Goal: Find specific page/section: Find specific page/section

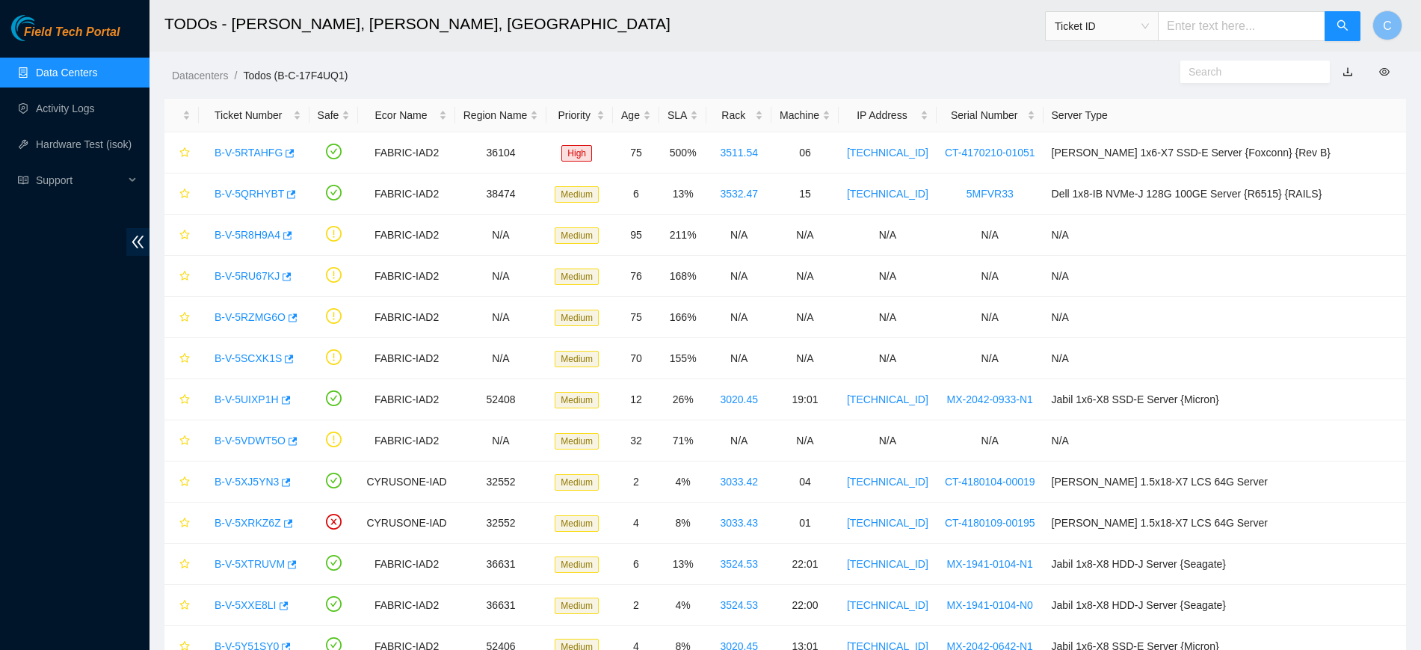
click at [97, 70] on link "Data Centers" at bounding box center [66, 73] width 61 height 12
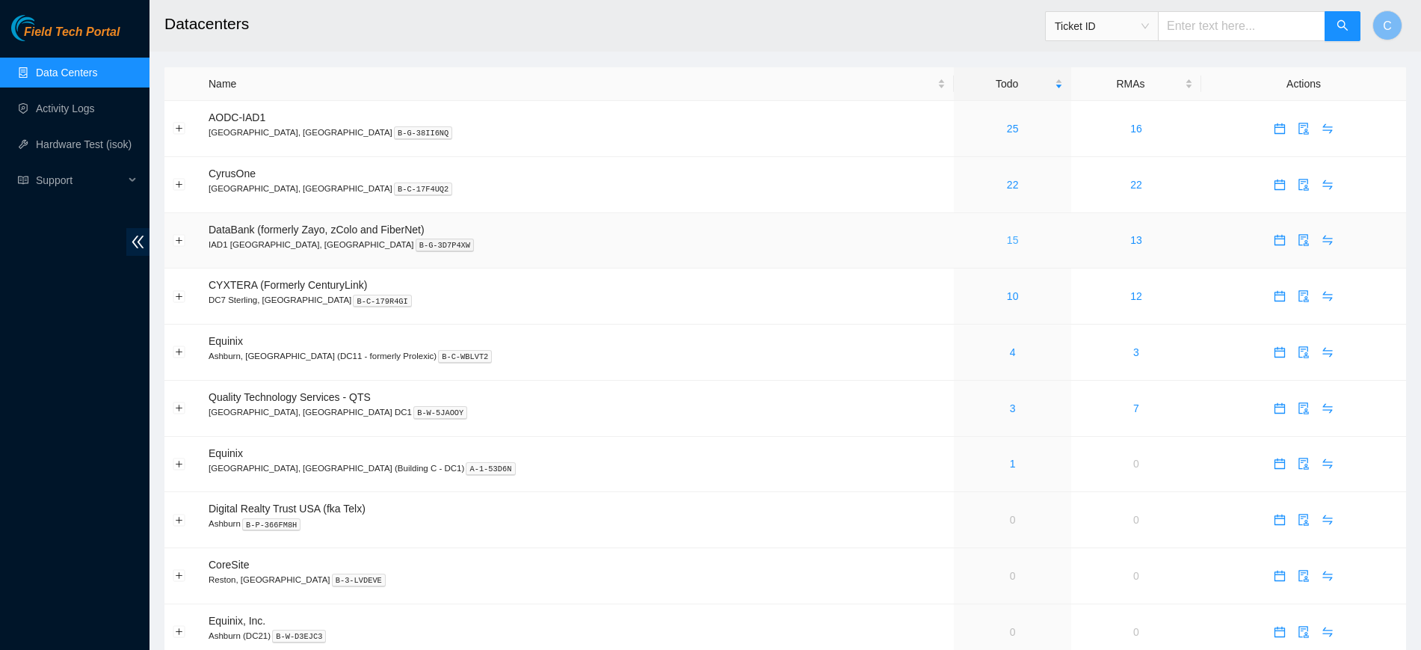
click at [1007, 239] on link "15" at bounding box center [1013, 240] width 12 height 12
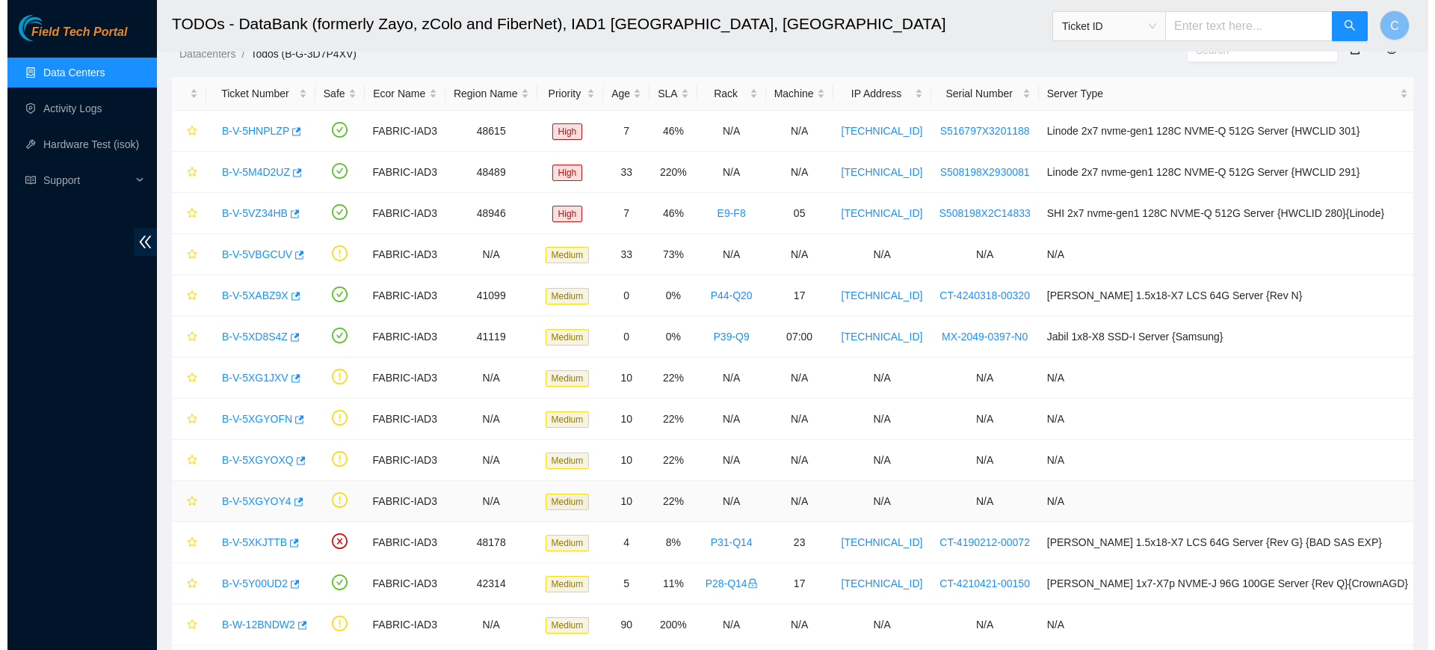
scroll to position [18, 0]
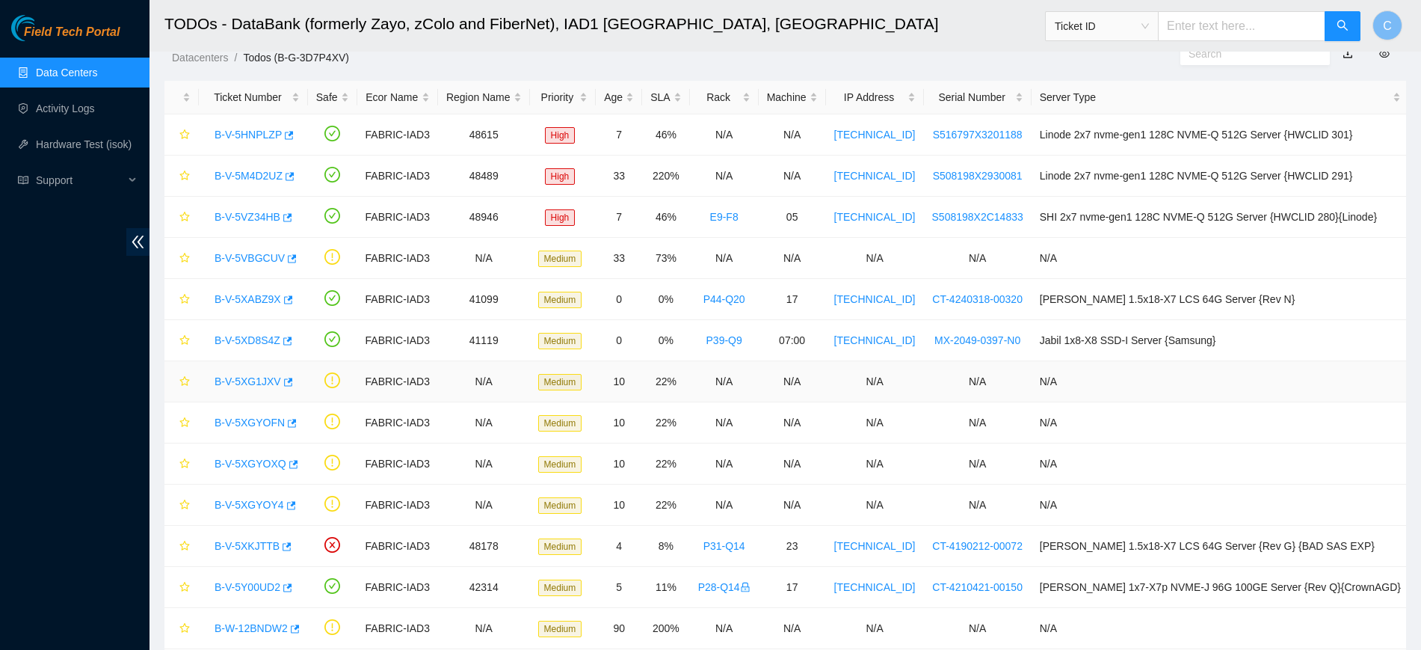
click at [252, 375] on link "B-V-5XG1JXV" at bounding box center [248, 381] width 67 height 12
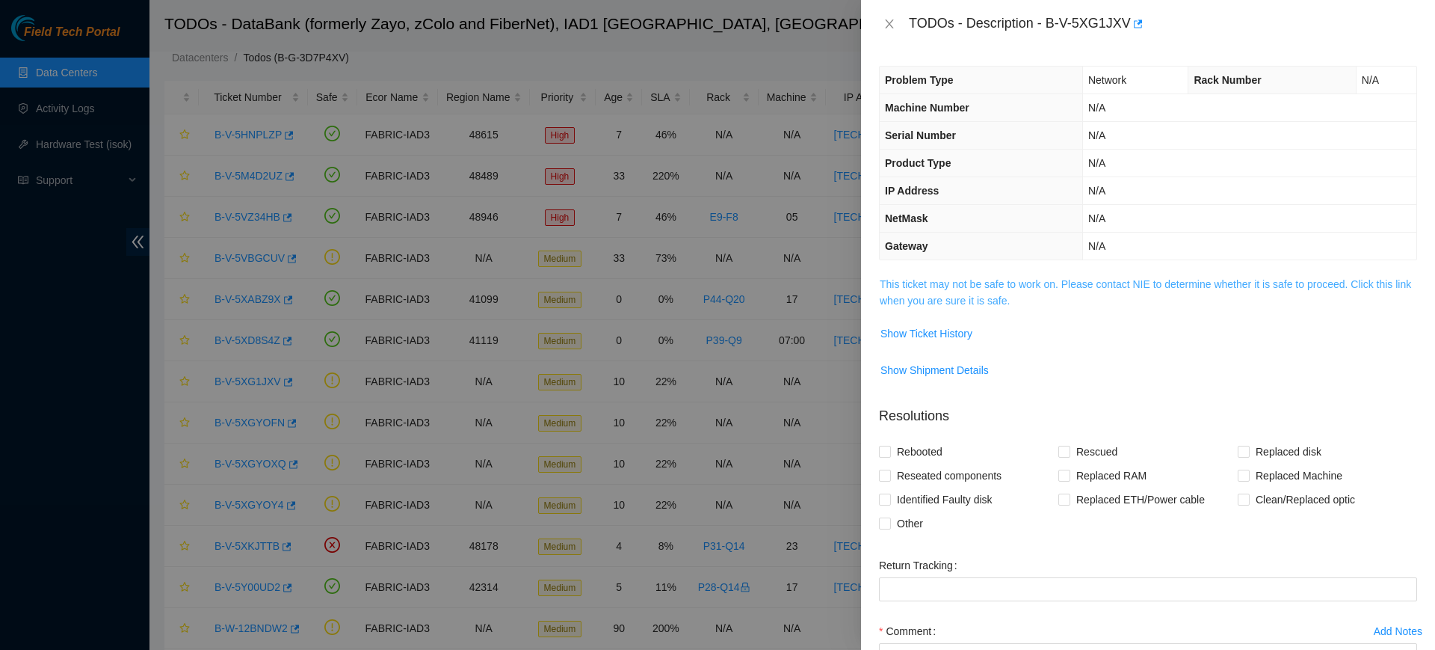
click at [1076, 283] on link "This ticket may not be safe to work on. Please contact NIE to determine whether…" at bounding box center [1145, 292] width 531 height 28
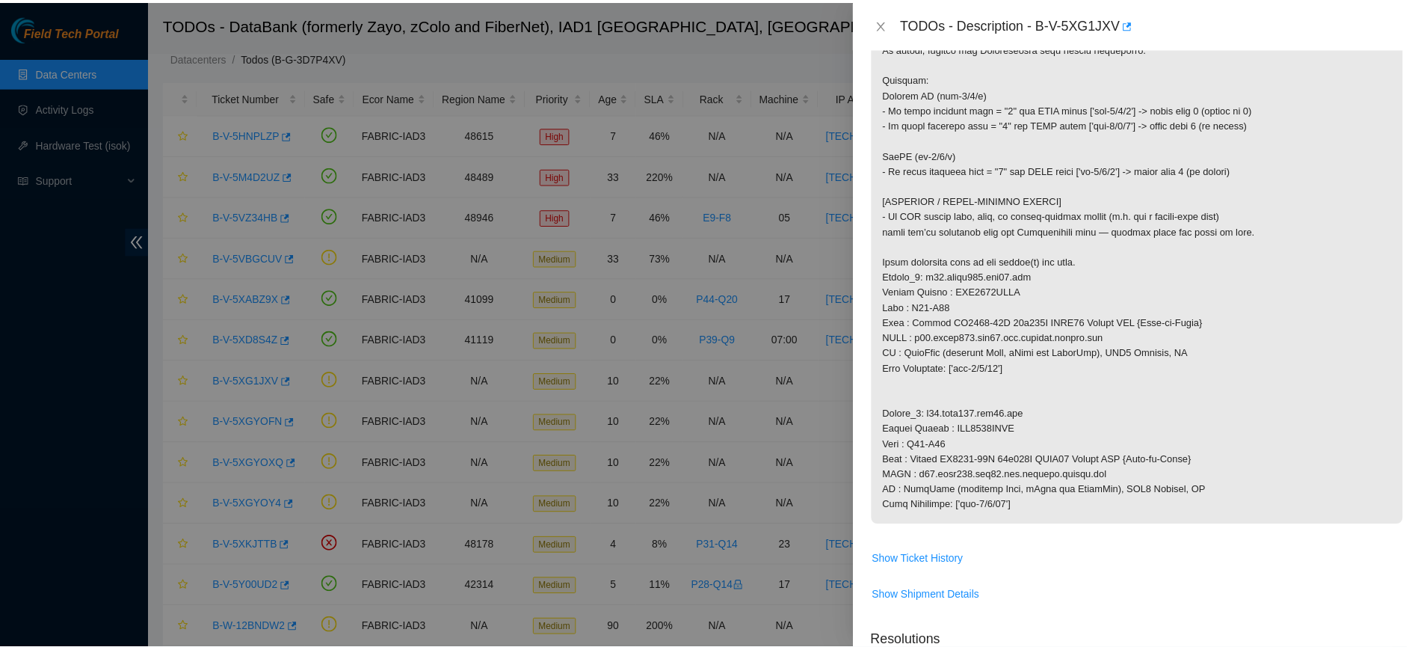
scroll to position [415, 0]
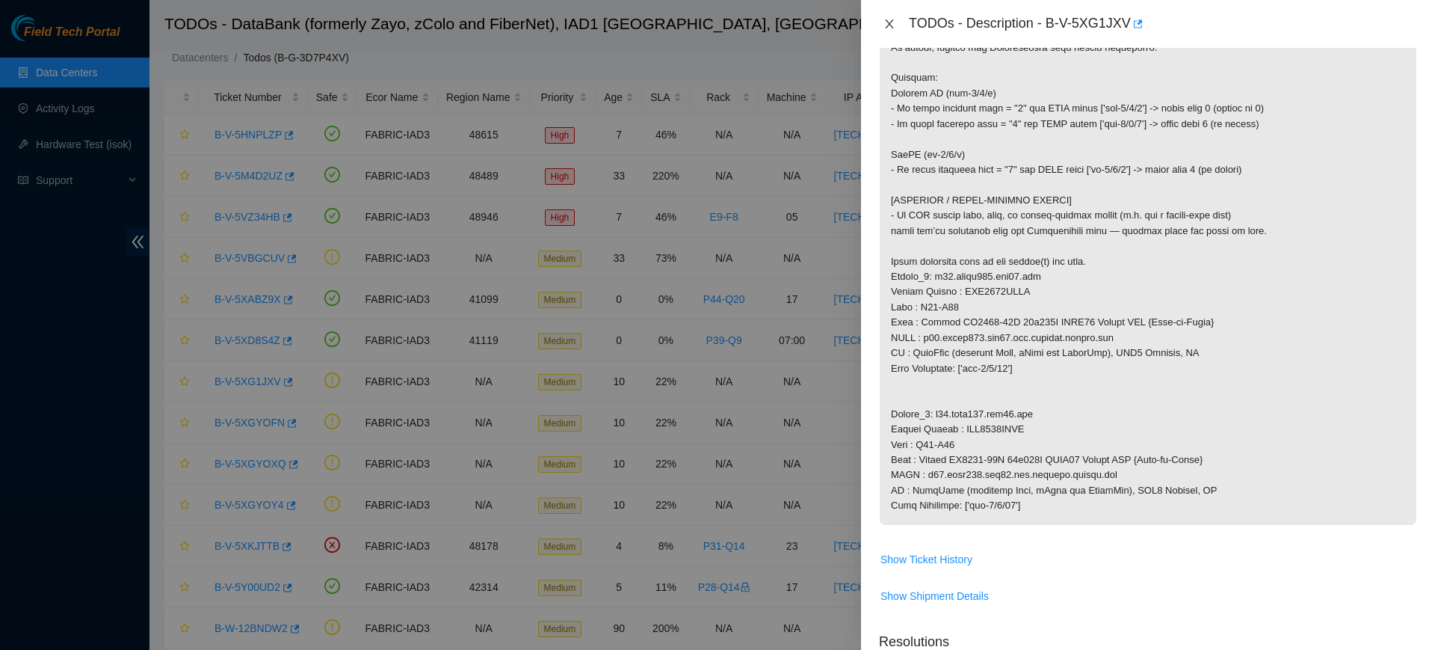
click at [888, 24] on icon "close" at bounding box center [889, 24] width 12 height 12
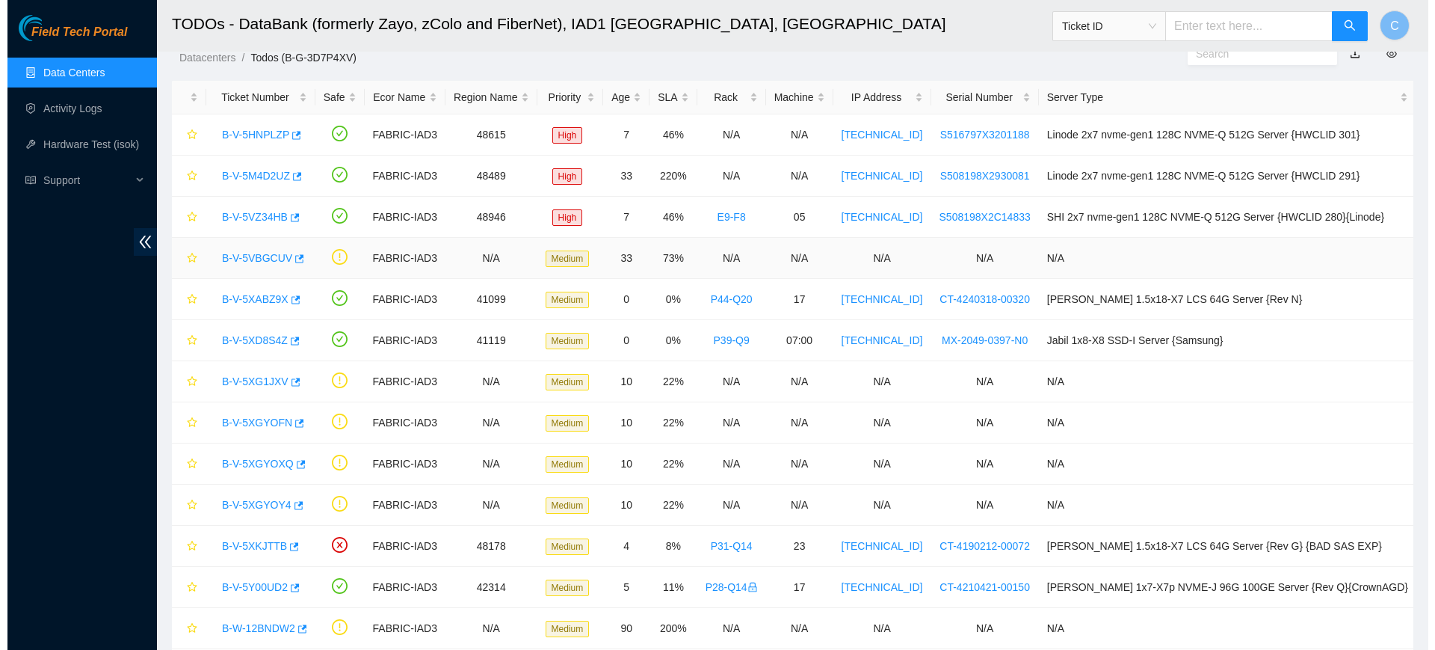
scroll to position [203, 0]
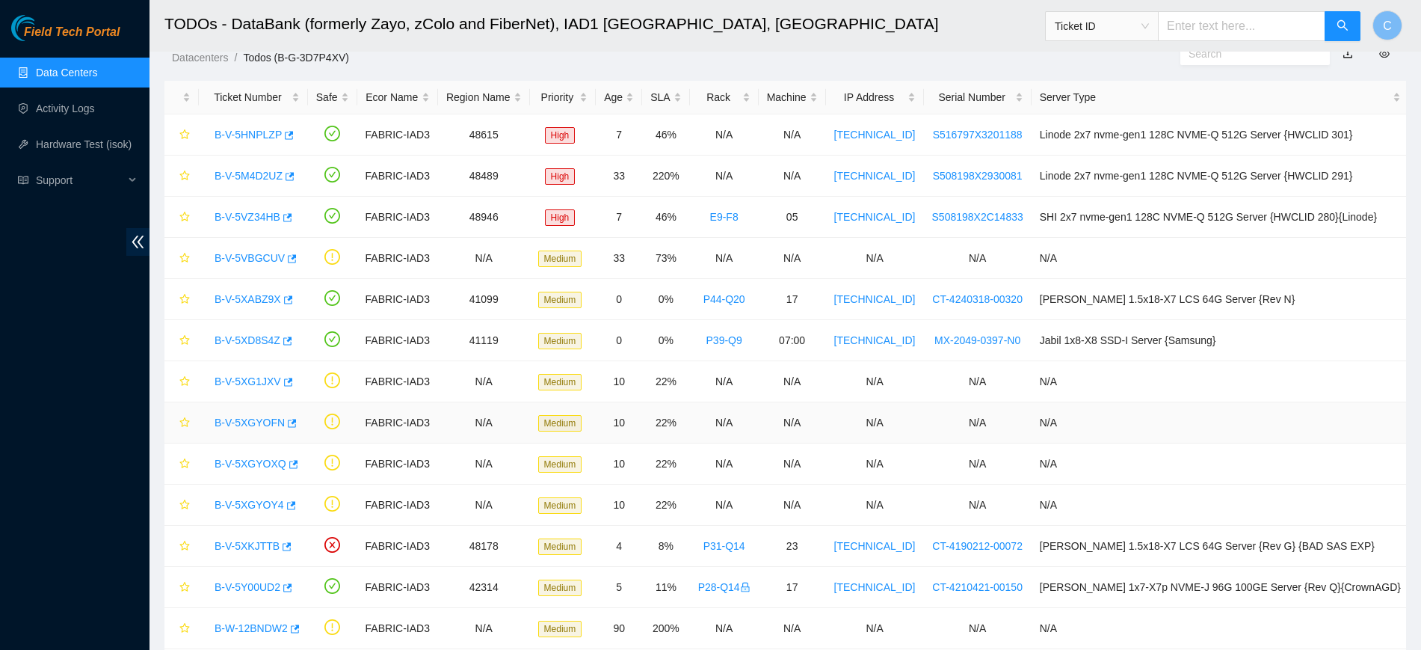
click at [256, 426] on link "B-V-5XGYOFN" at bounding box center [250, 422] width 70 height 12
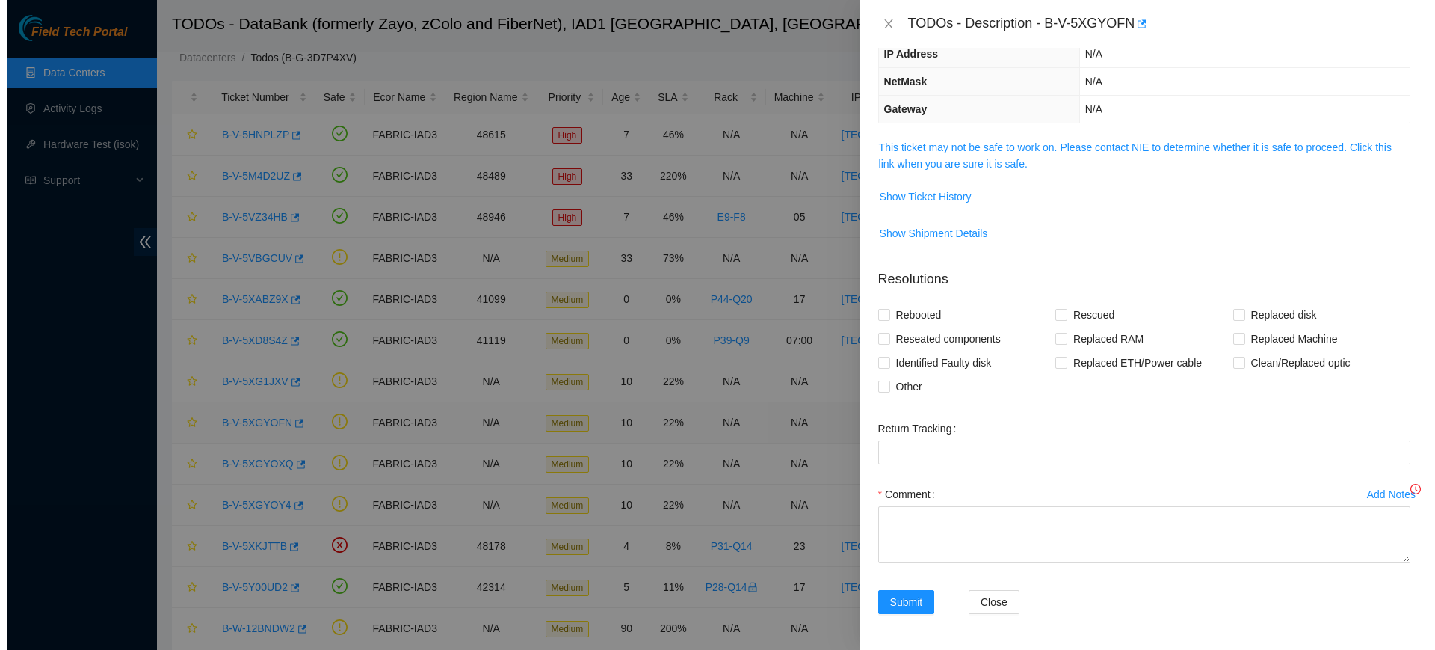
scroll to position [137, 0]
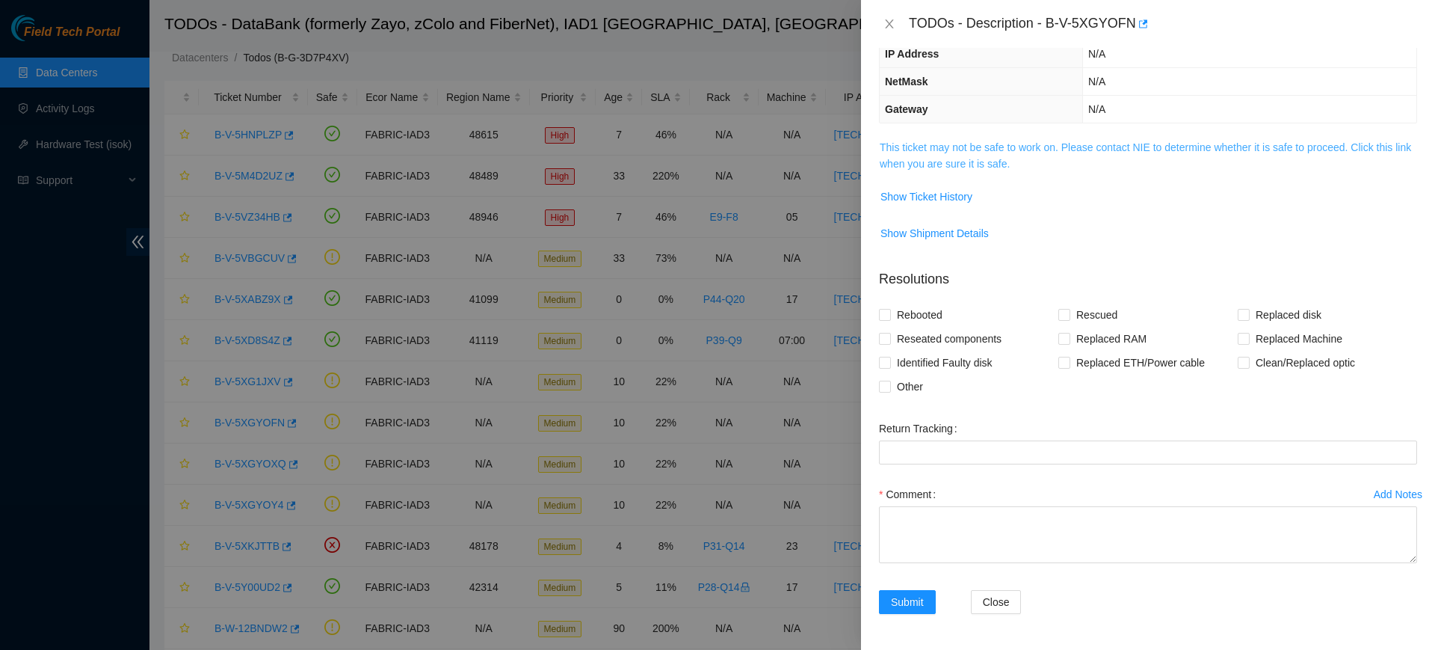
click at [1085, 146] on link "This ticket may not be safe to work on. Please contact NIE to determine whether…" at bounding box center [1145, 155] width 531 height 28
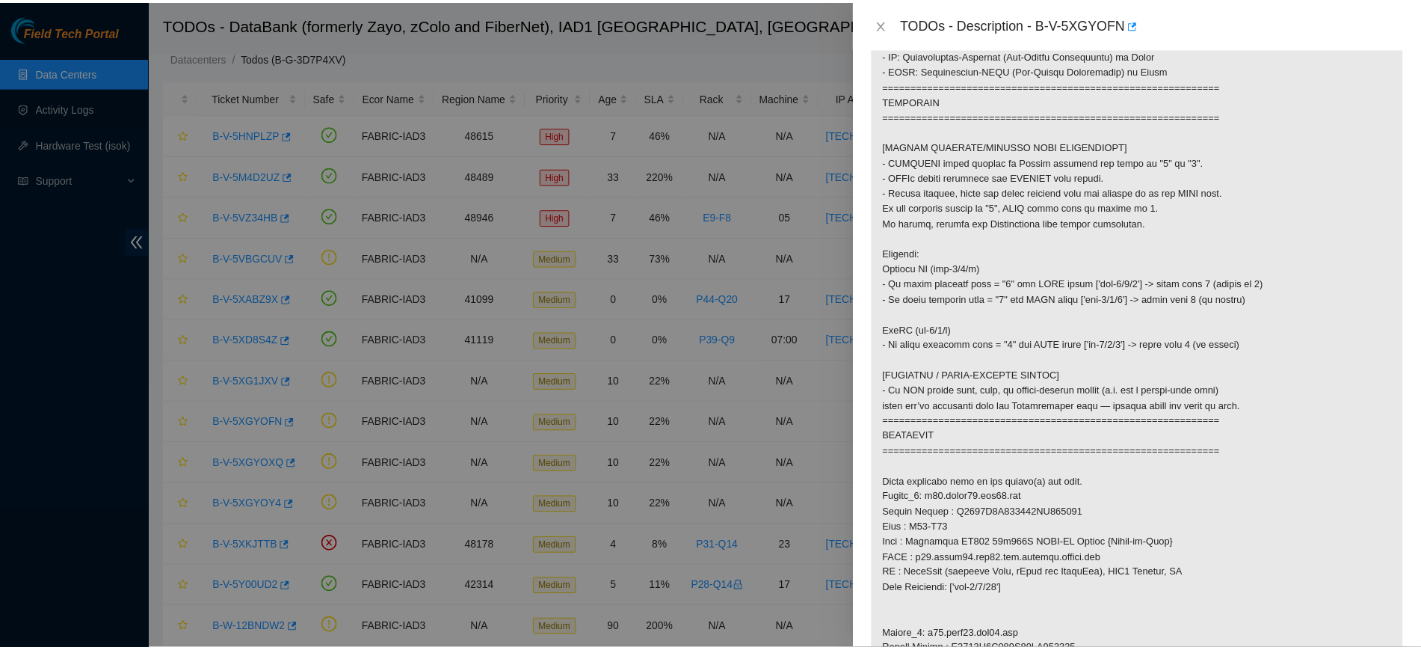
scroll to position [418, 0]
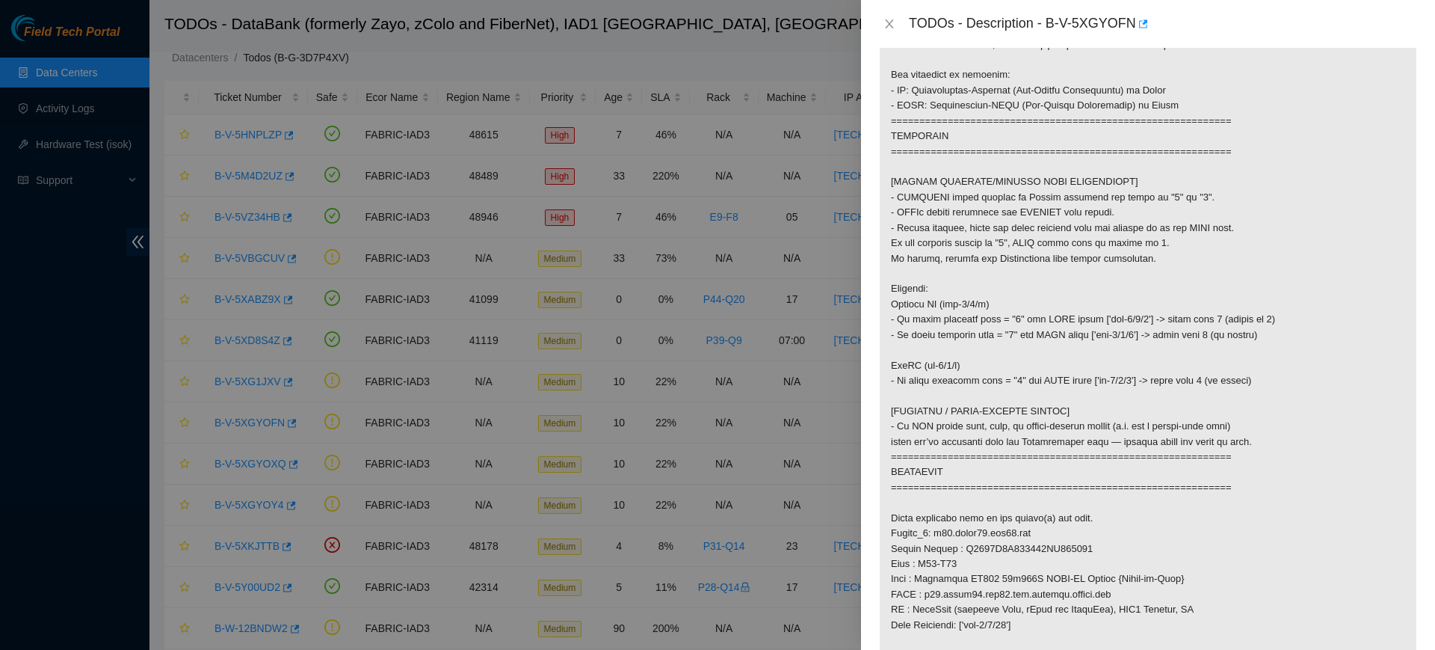
click at [896, 31] on div "TODOs - Description - B-V-5XGYOFN" at bounding box center [1148, 24] width 538 height 24
click at [888, 25] on icon "close" at bounding box center [889, 23] width 8 height 9
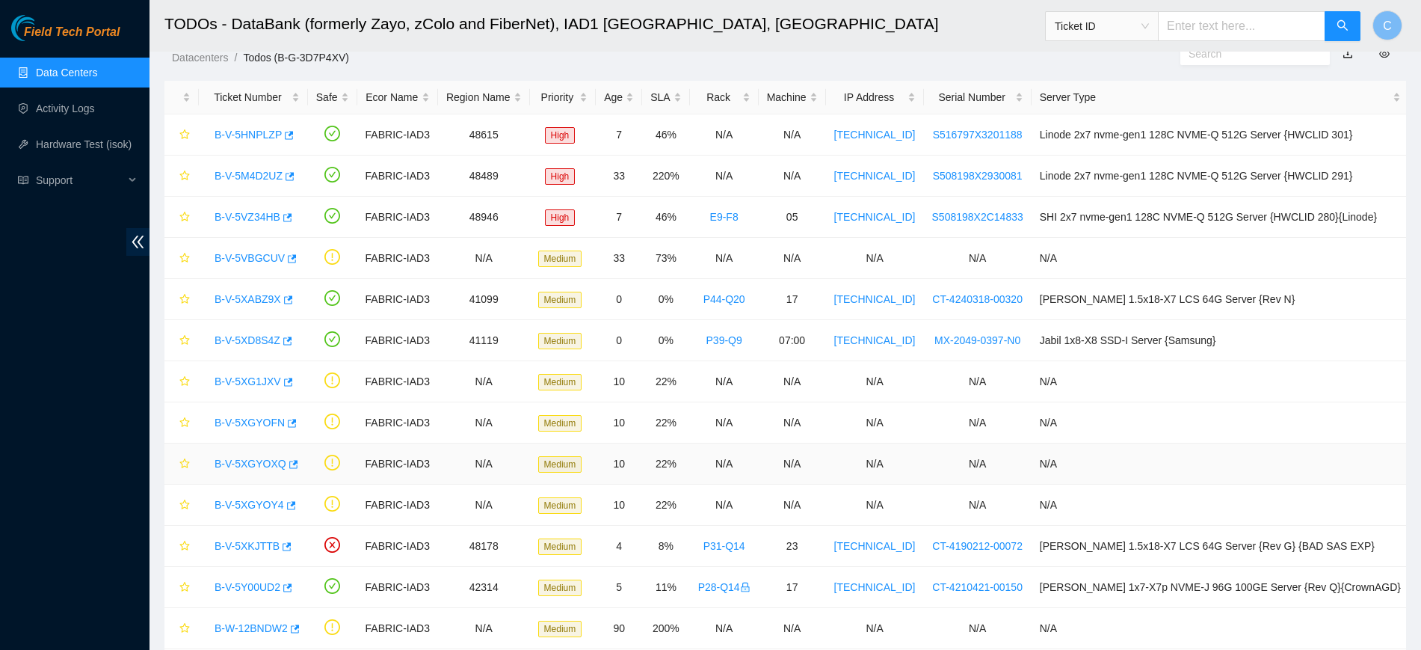
scroll to position [0, 0]
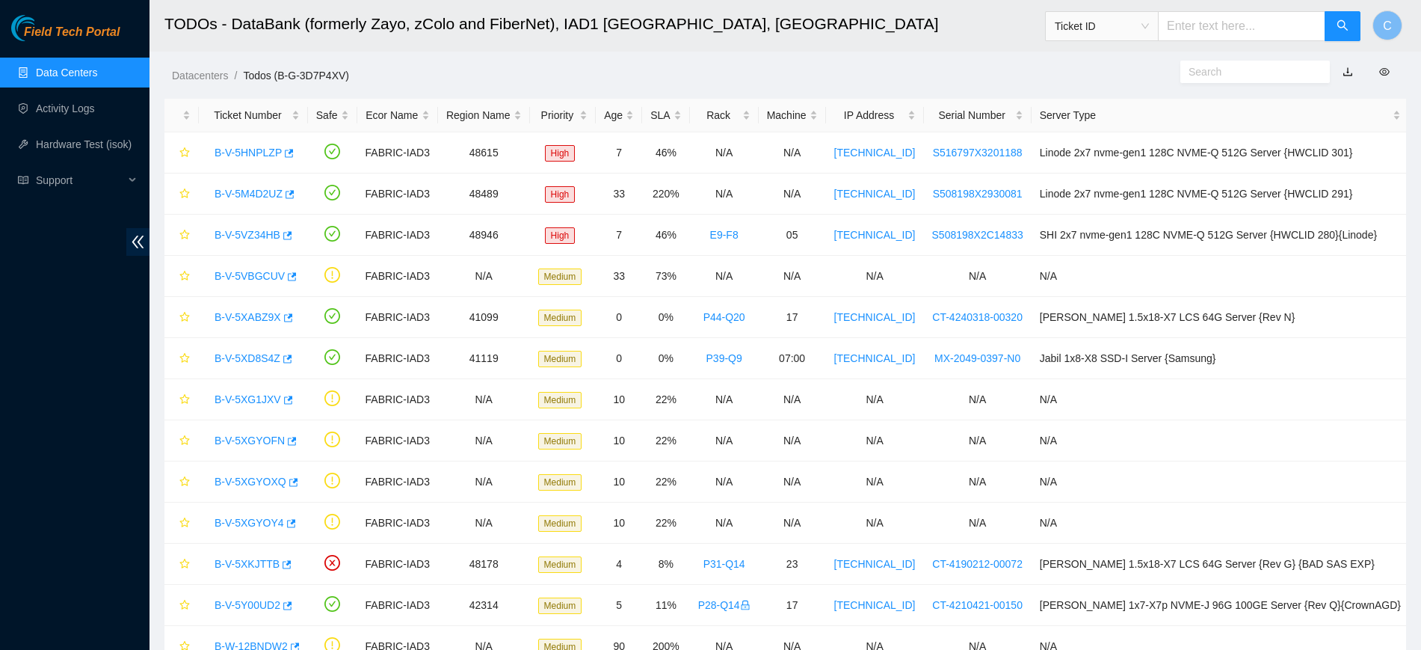
click at [83, 67] on link "Data Centers" at bounding box center [66, 73] width 61 height 12
